Goal: Find specific page/section: Find specific page/section

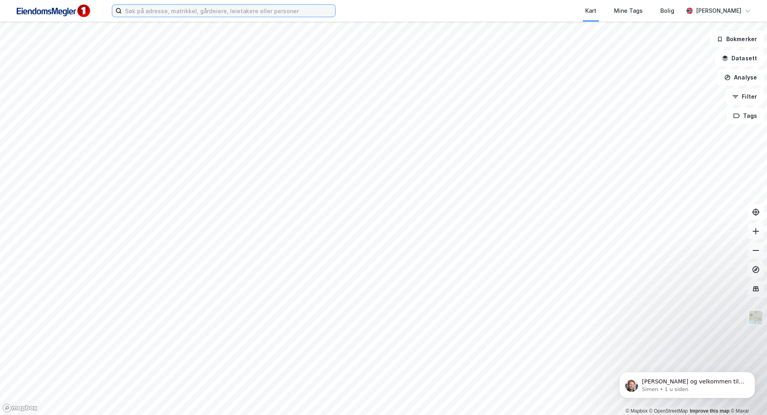
click at [167, 12] on input at bounding box center [228, 11] width 213 height 12
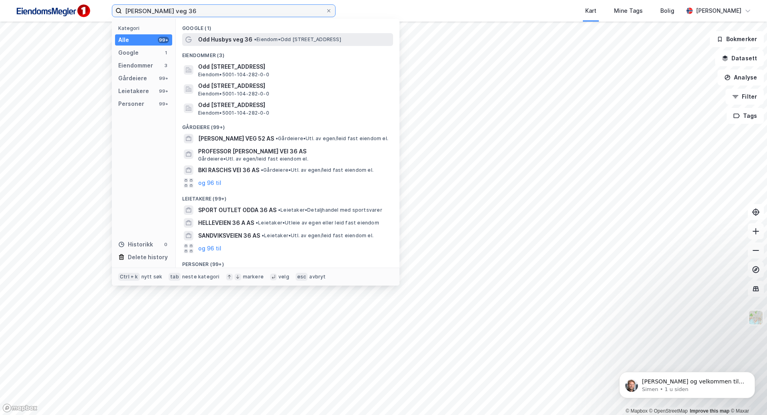
type input "[PERSON_NAME] veg 36"
click at [243, 44] on div "Odd Husbys veg 36 • Eiendom • Odd [STREET_ADDRESS]" at bounding box center [287, 39] width 211 height 13
